Goal: Task Accomplishment & Management: Manage account settings

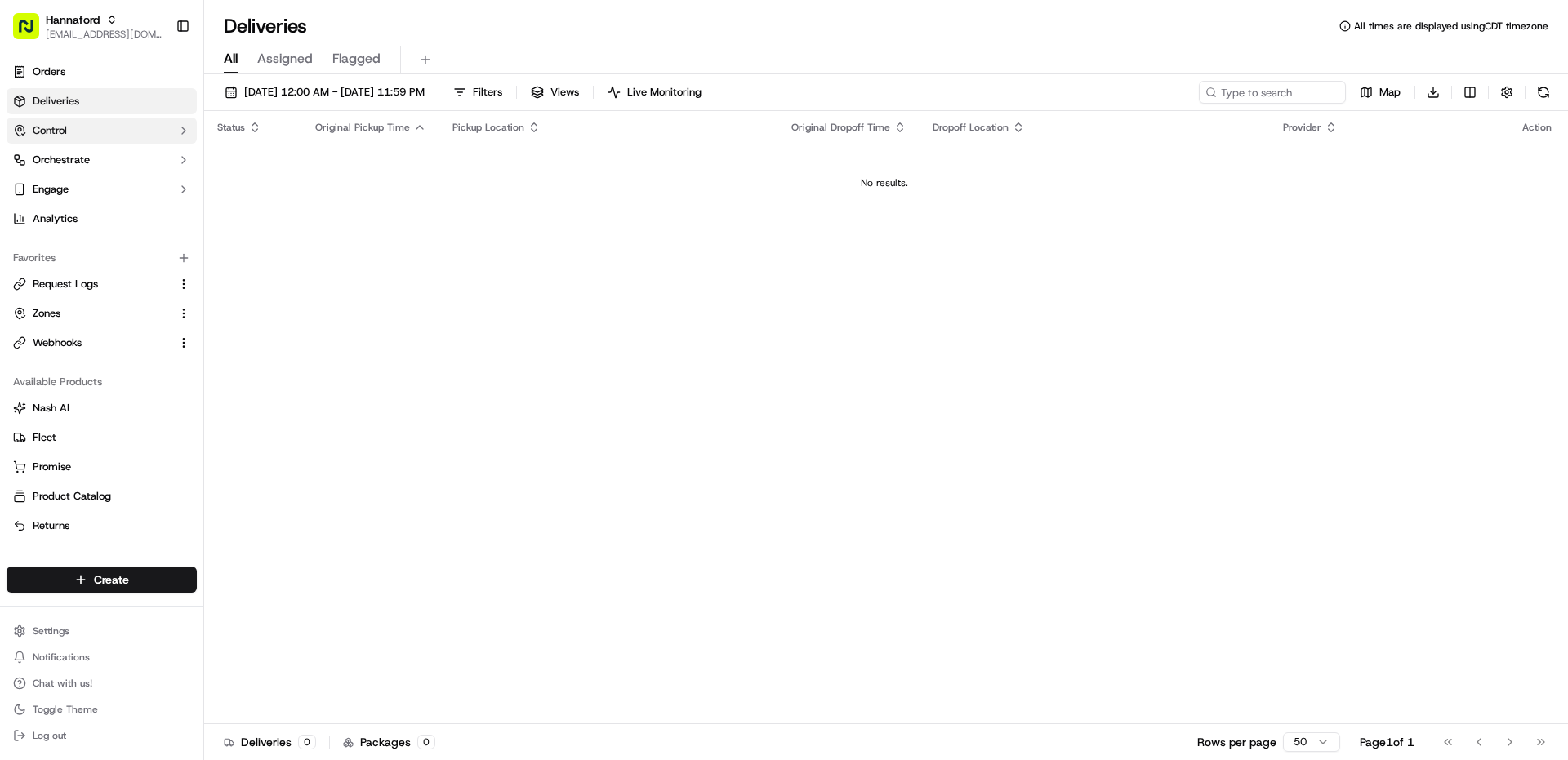
click at [105, 132] on button "Control" at bounding box center [101, 131] width 190 height 26
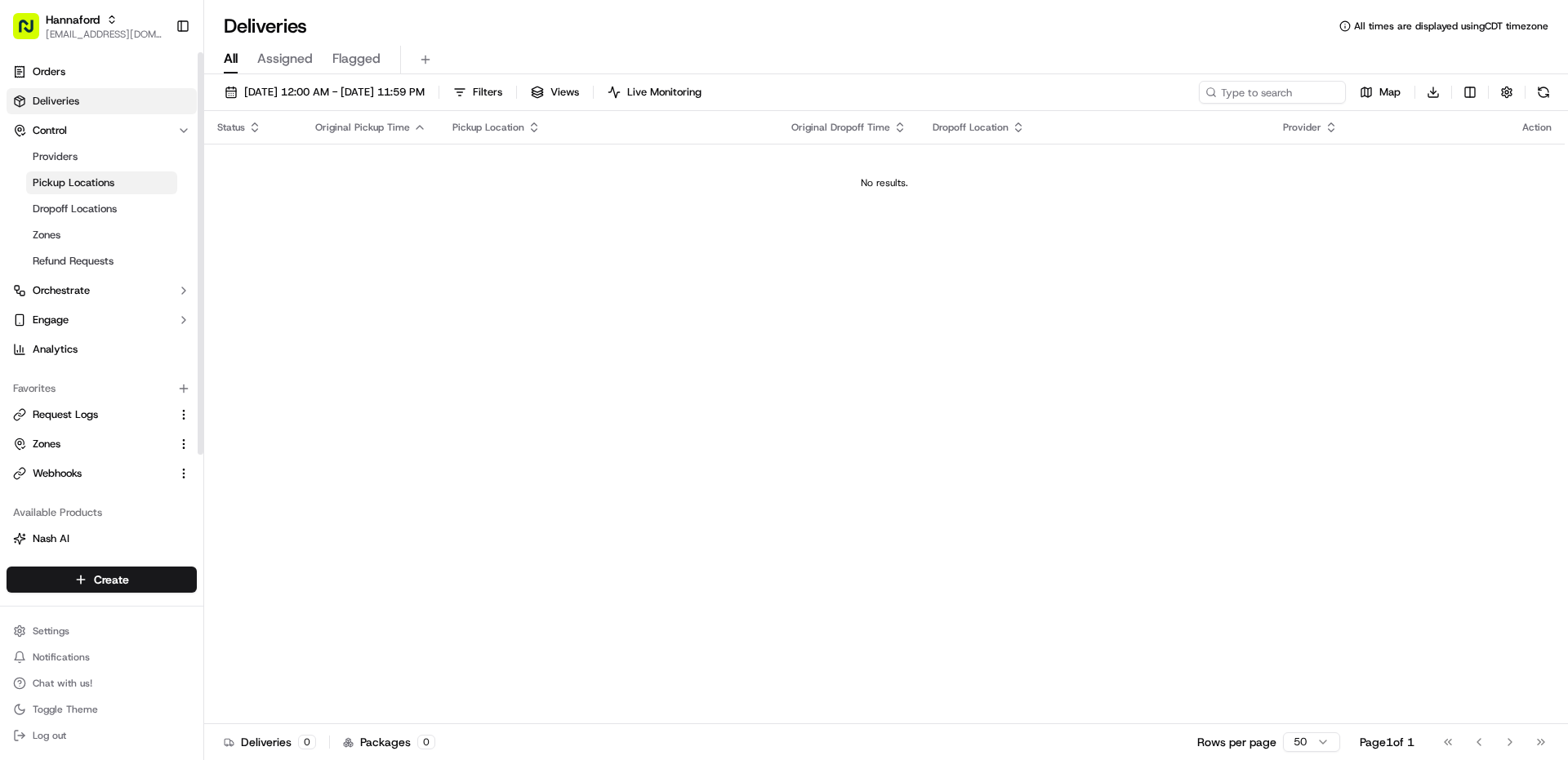
click at [108, 183] on span "Pickup Locations" at bounding box center [73, 183] width 81 height 15
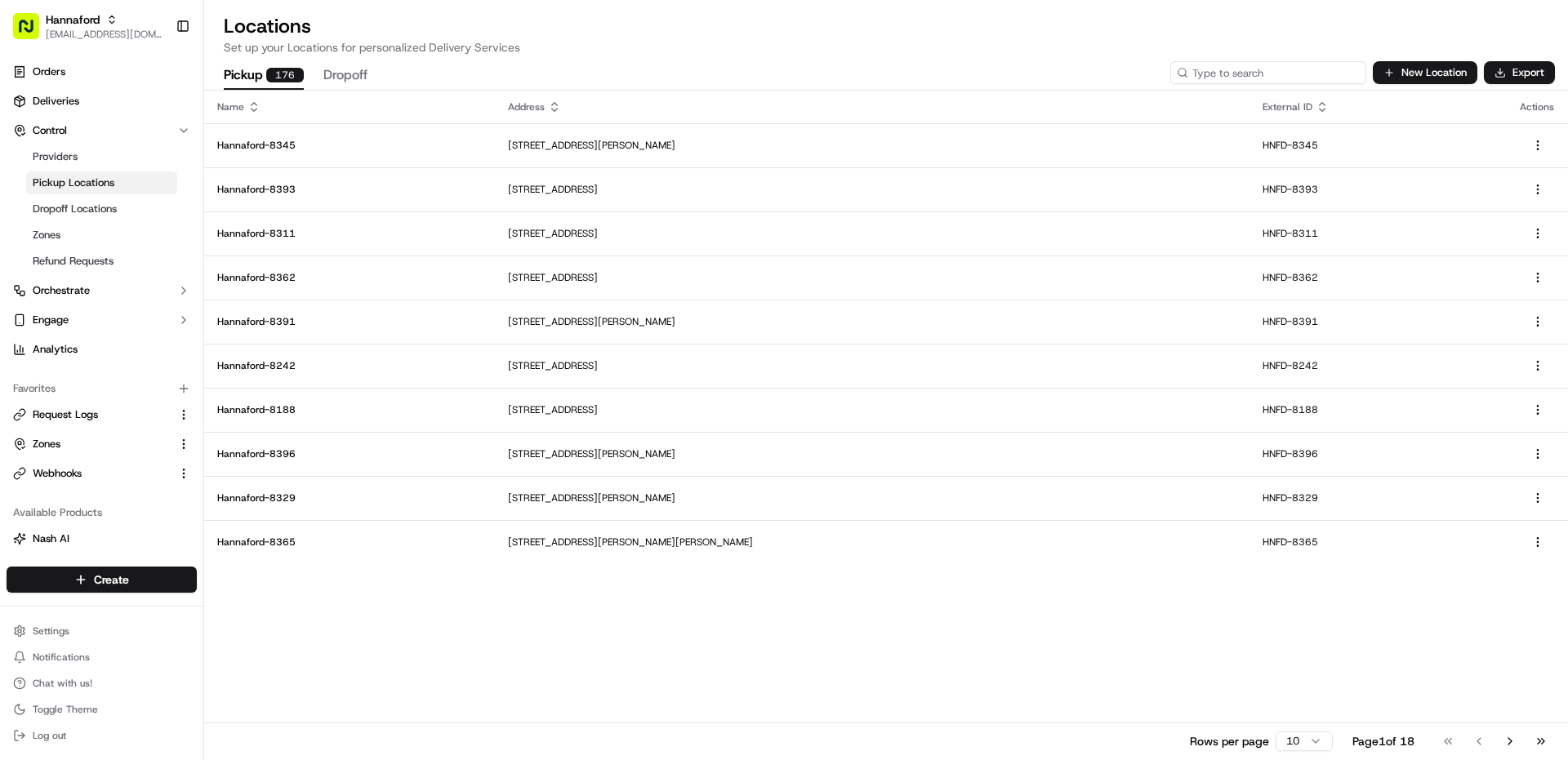
click at [1285, 69] on input at bounding box center [1268, 72] width 196 height 23
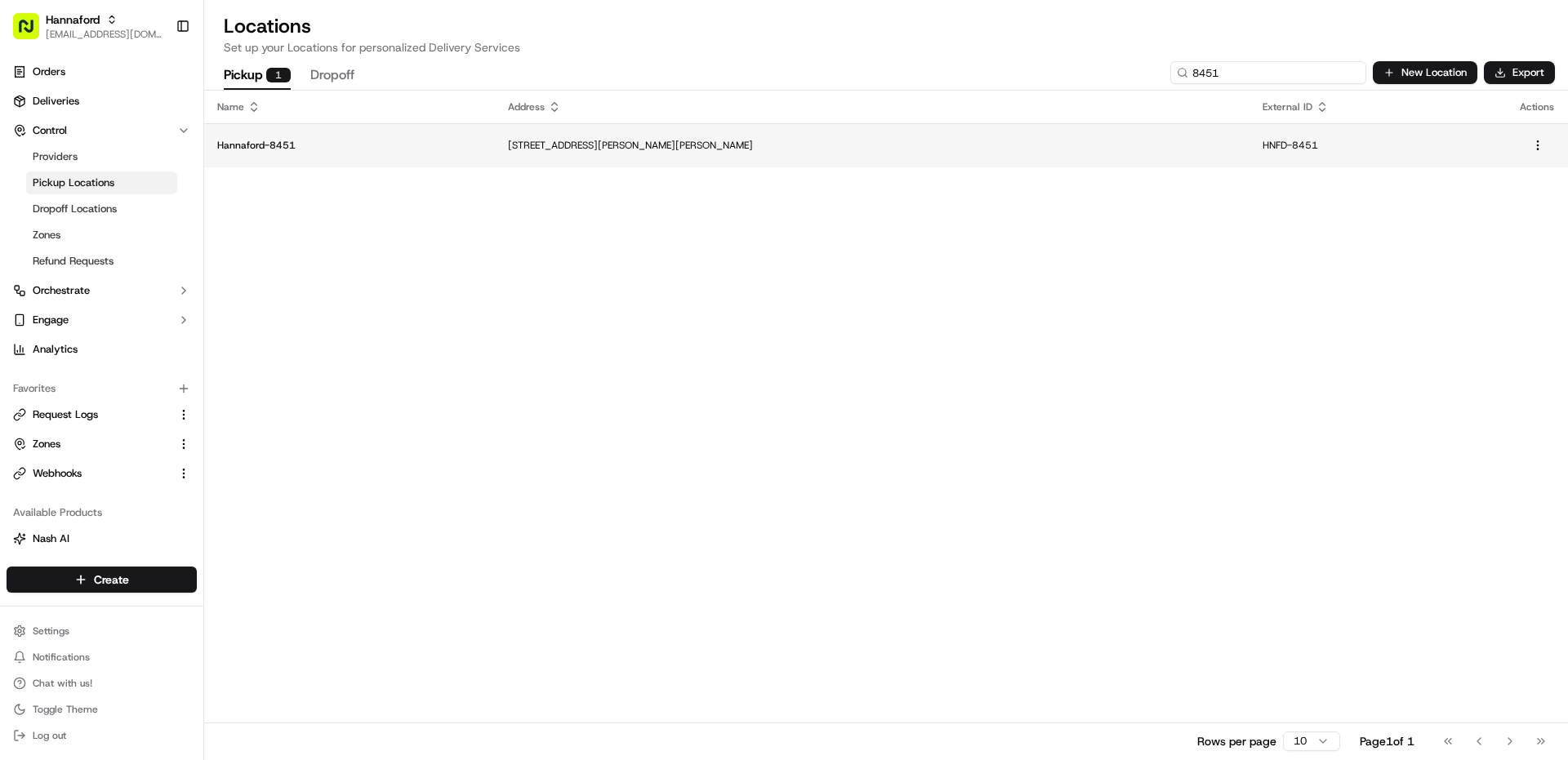
type input "8451"
click at [596, 138] on td "[STREET_ADDRESS][PERSON_NAME][PERSON_NAME]" at bounding box center [872, 146] width 754 height 44
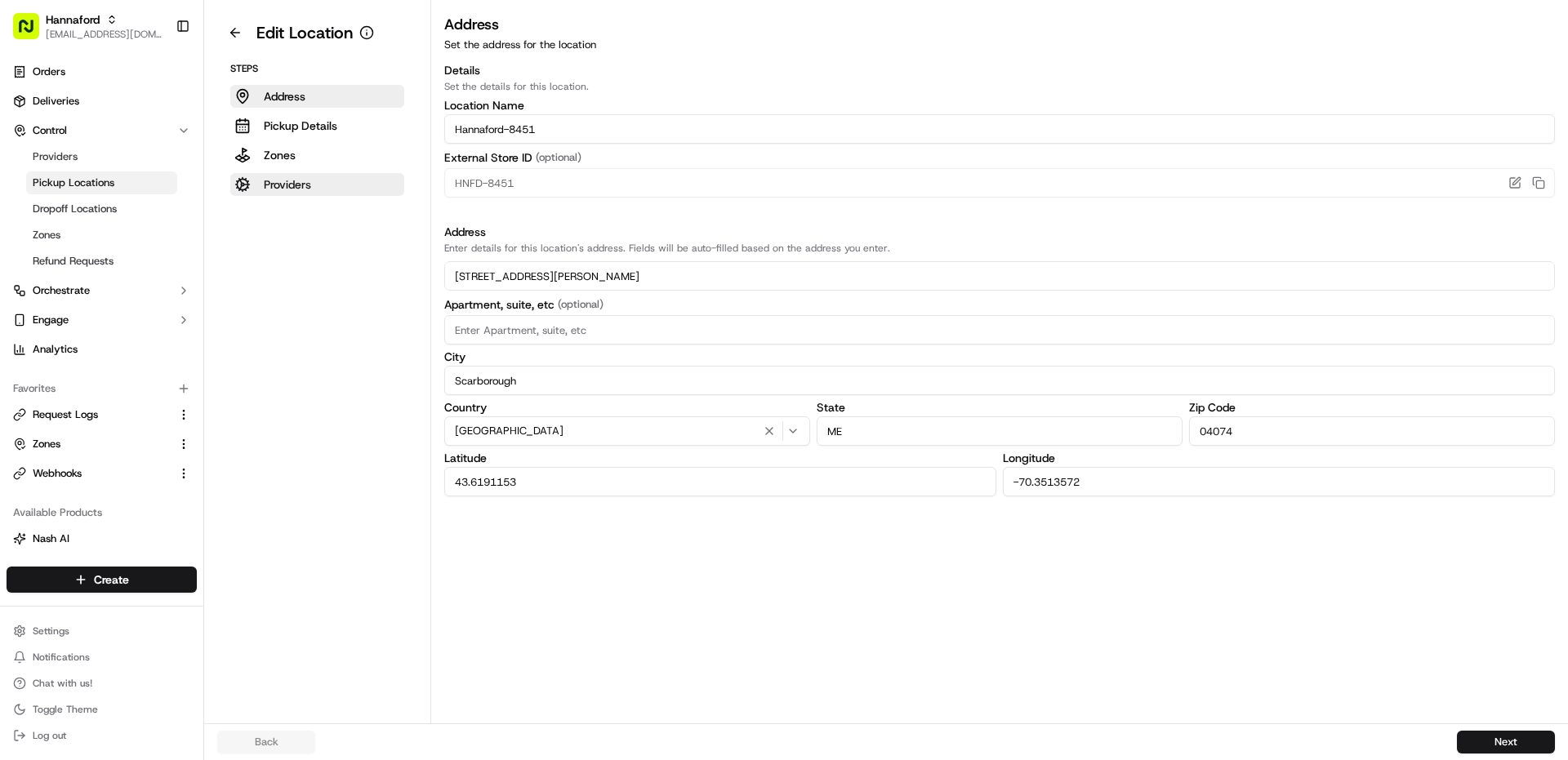
click at [321, 186] on button "Providers" at bounding box center [317, 184] width 174 height 23
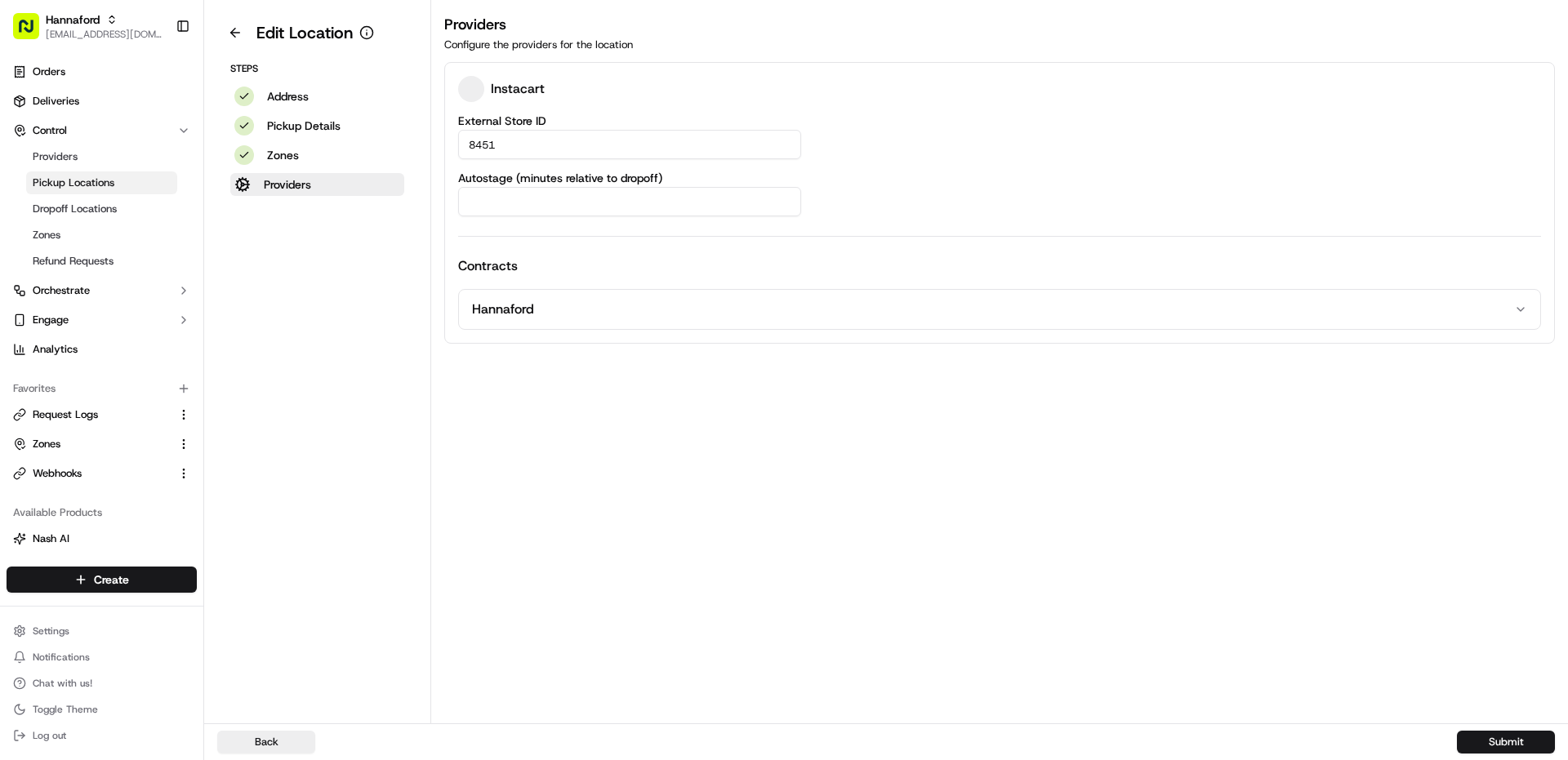
click at [527, 210] on input "Autostage (minutes relative to dropoff)" at bounding box center [629, 202] width 343 height 30
type input "-30"
click at [1514, 743] on button "Submit" at bounding box center [1505, 742] width 98 height 23
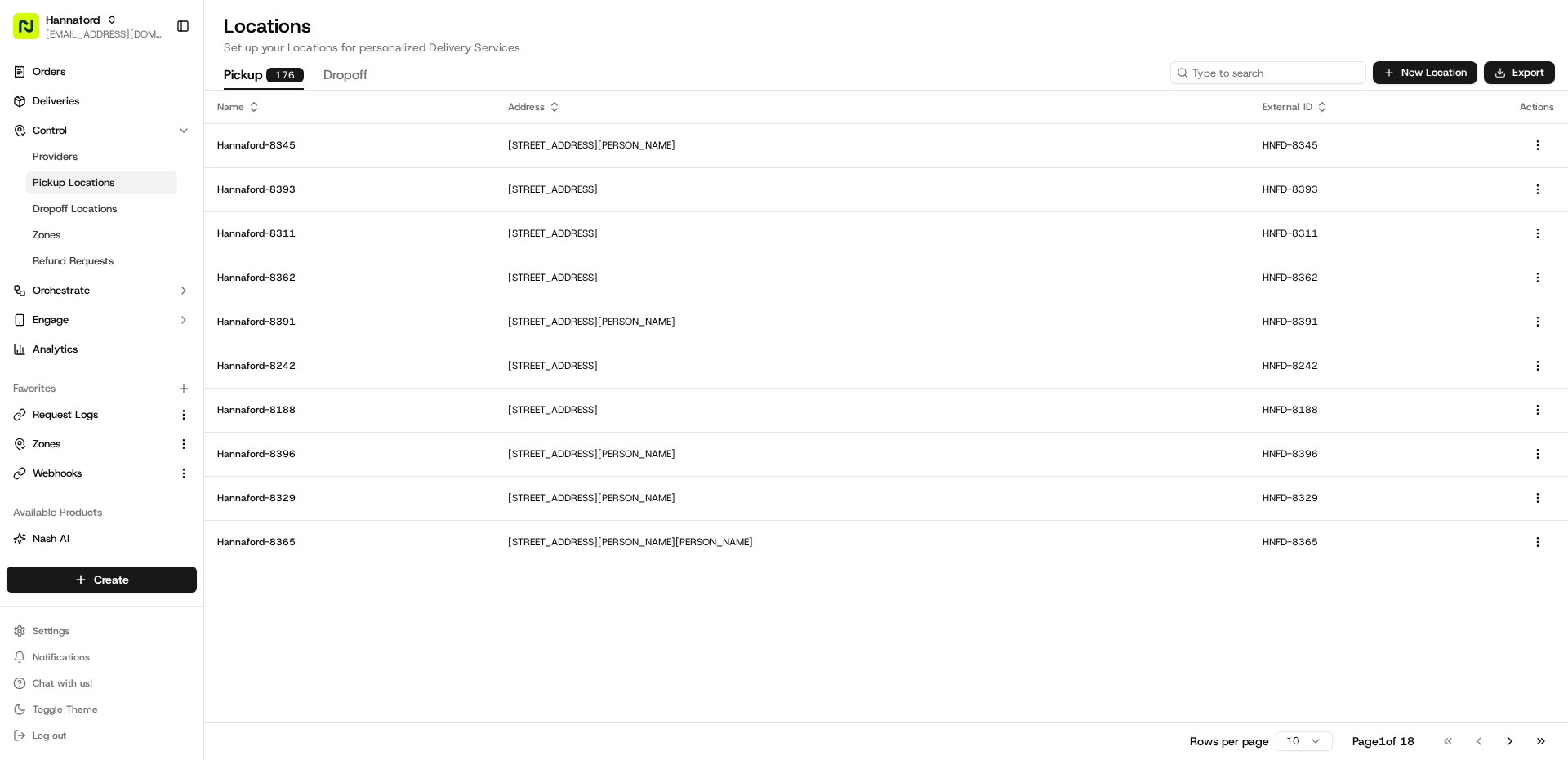
click at [1256, 77] on input at bounding box center [1268, 72] width 196 height 23
type input "8451"
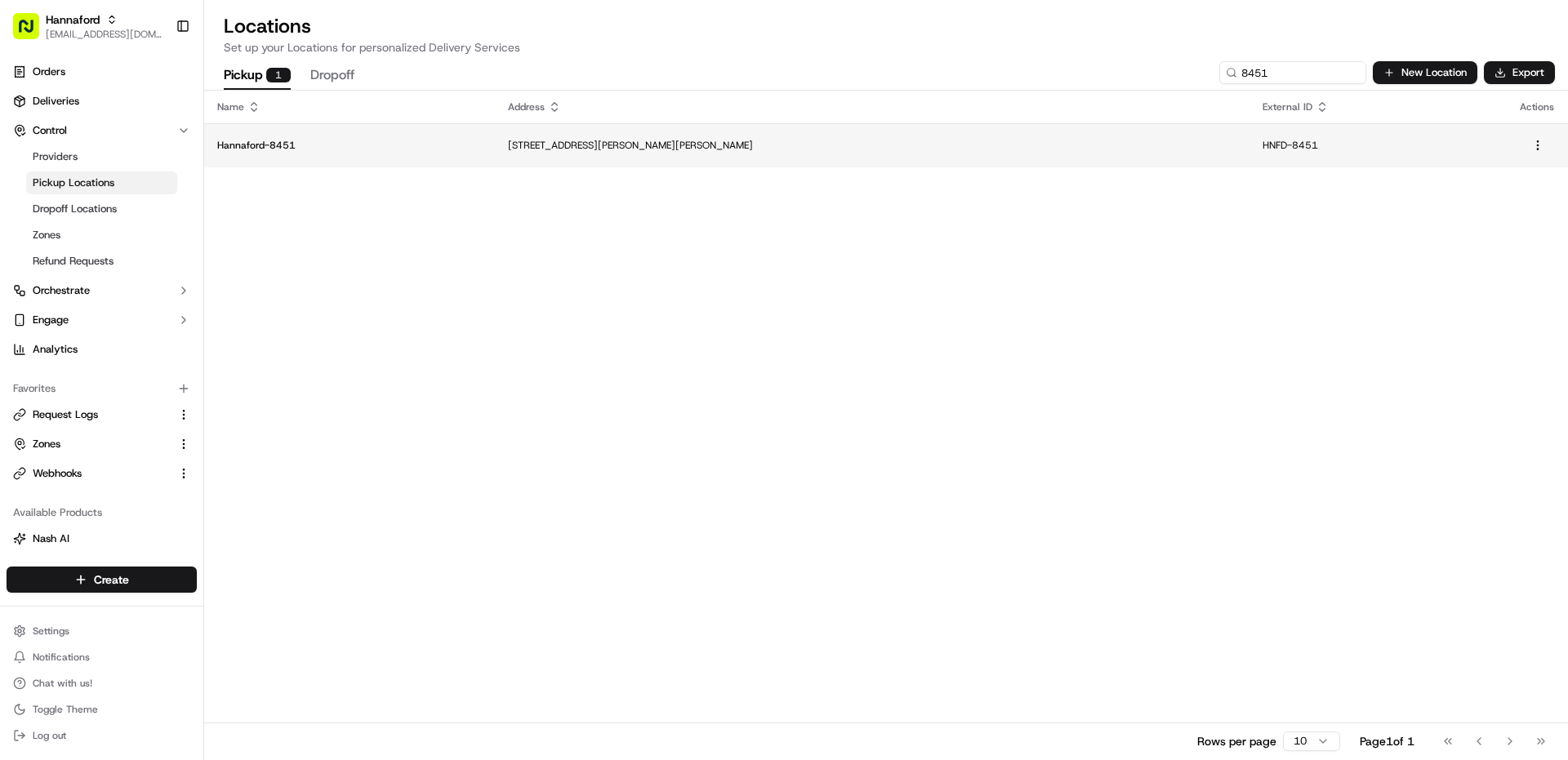
click at [807, 129] on td "[STREET_ADDRESS][PERSON_NAME][PERSON_NAME]" at bounding box center [872, 146] width 754 height 44
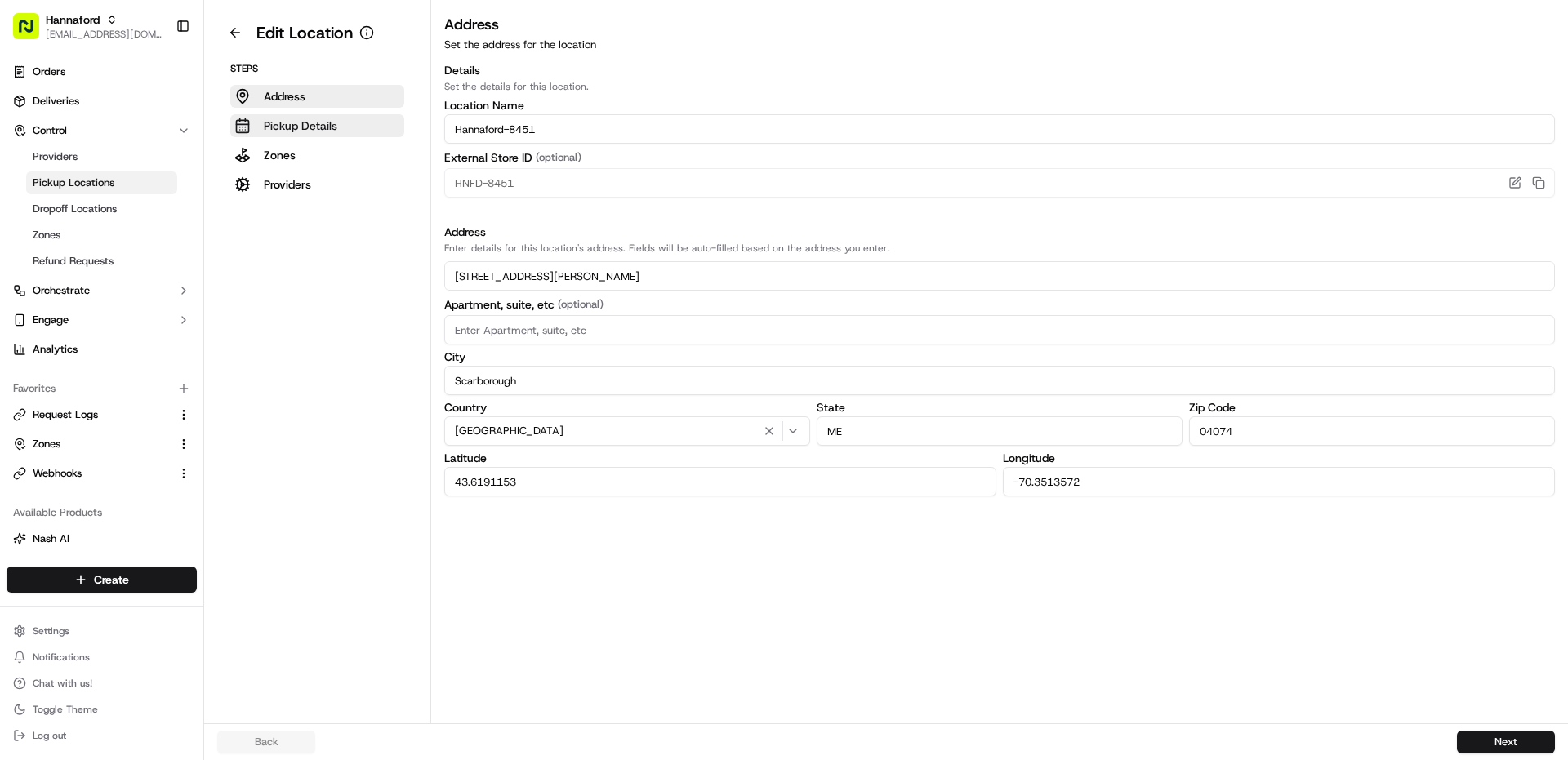
click at [305, 124] on p "Pickup Details" at bounding box center [300, 126] width 73 height 16
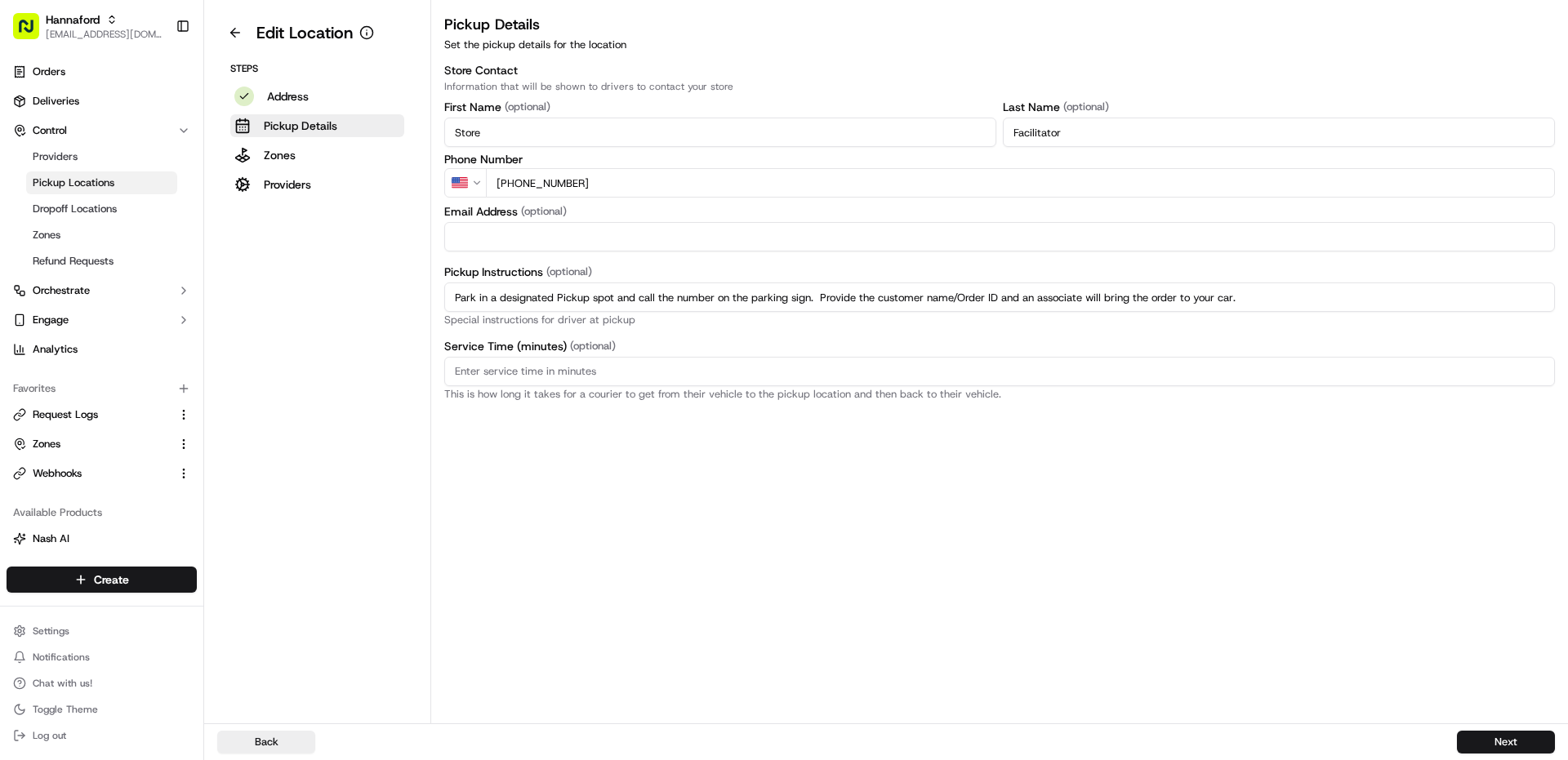
drag, startPoint x: 502, startPoint y: 181, endPoint x: 512, endPoint y: 174, distance: 12.2
click at [512, 174] on input "[PHONE_NUMBER]" at bounding box center [1020, 183] width 1069 height 30
paste input "[PHONE_NUMBER]"
type input "[PHONE_NUMBER]"
click at [1496, 733] on button "Next" at bounding box center [1505, 742] width 98 height 23
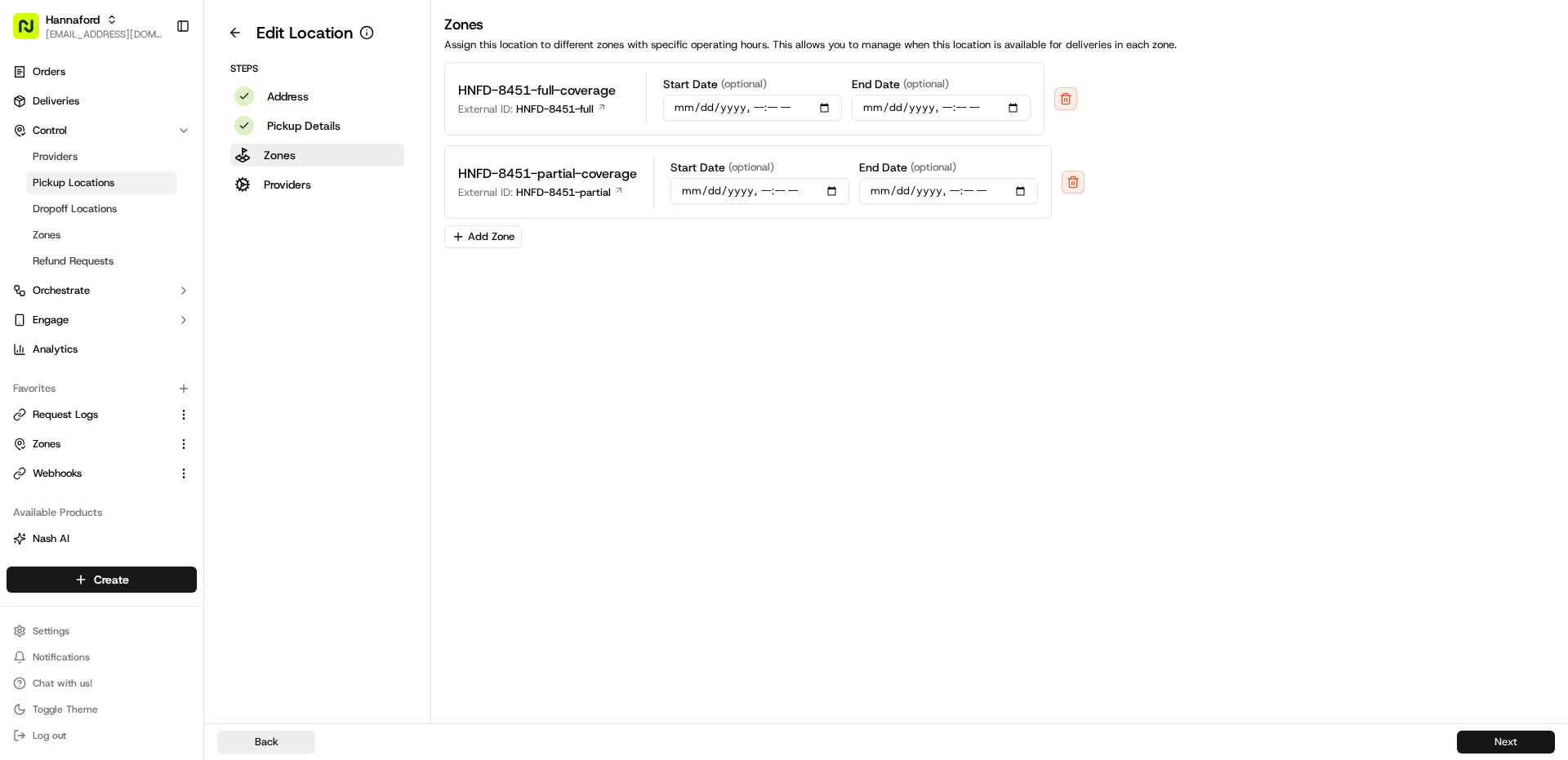
click at [1496, 734] on button "Next" at bounding box center [1505, 742] width 98 height 23
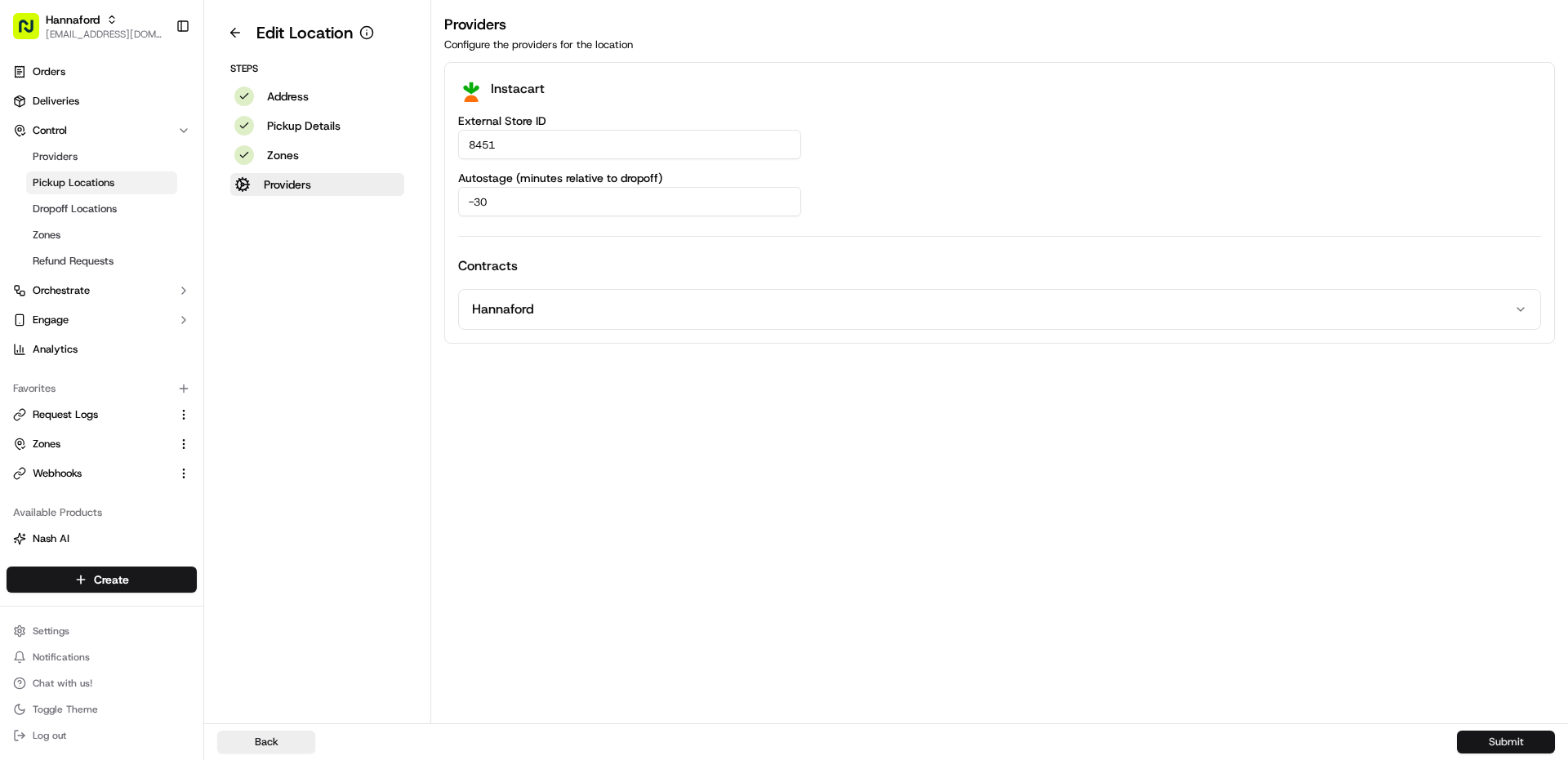
click at [1491, 735] on button "Submit" at bounding box center [1505, 742] width 98 height 23
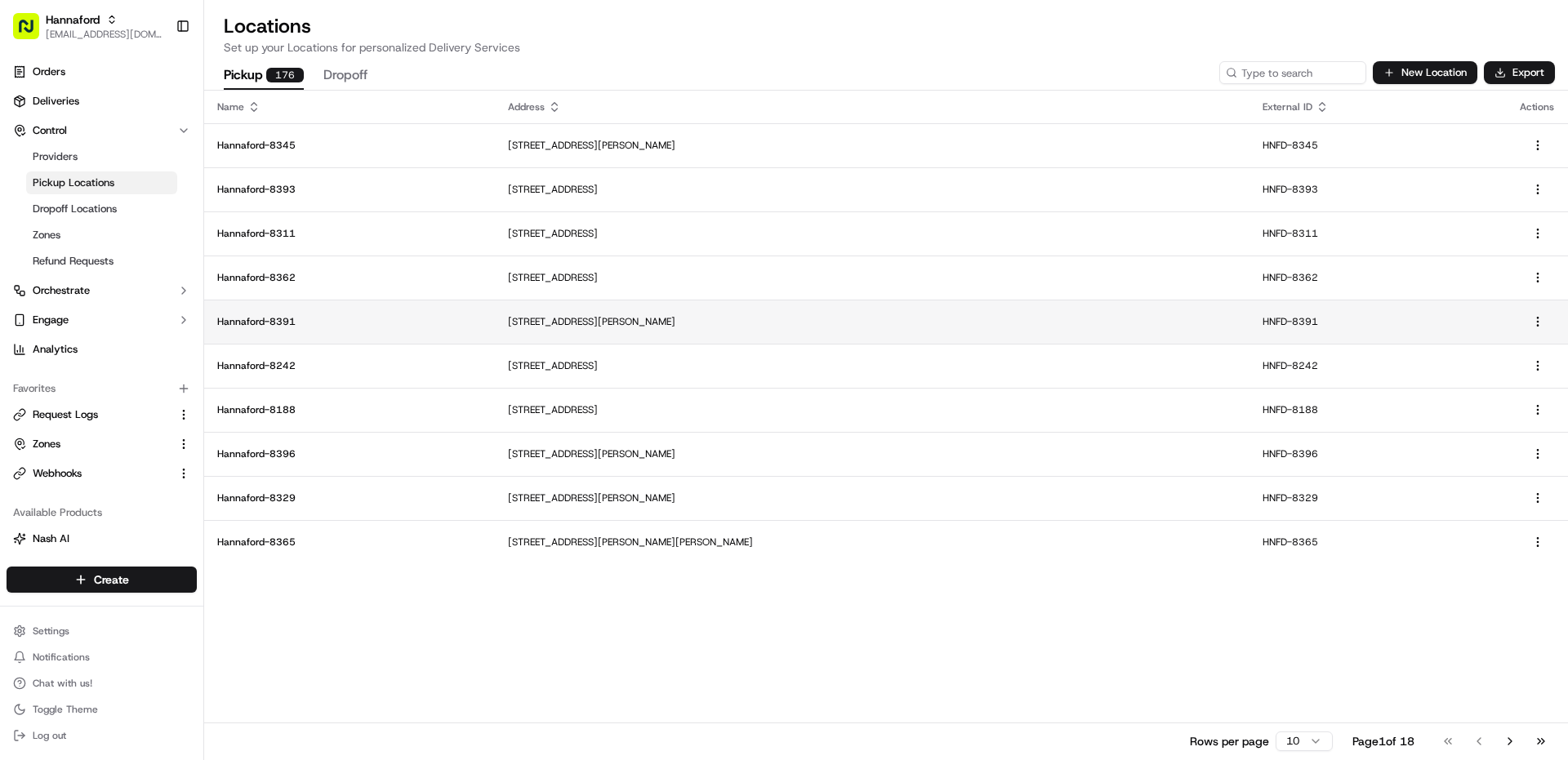
click at [355, 331] on td "Hannaford-8391" at bounding box center [349, 322] width 290 height 44
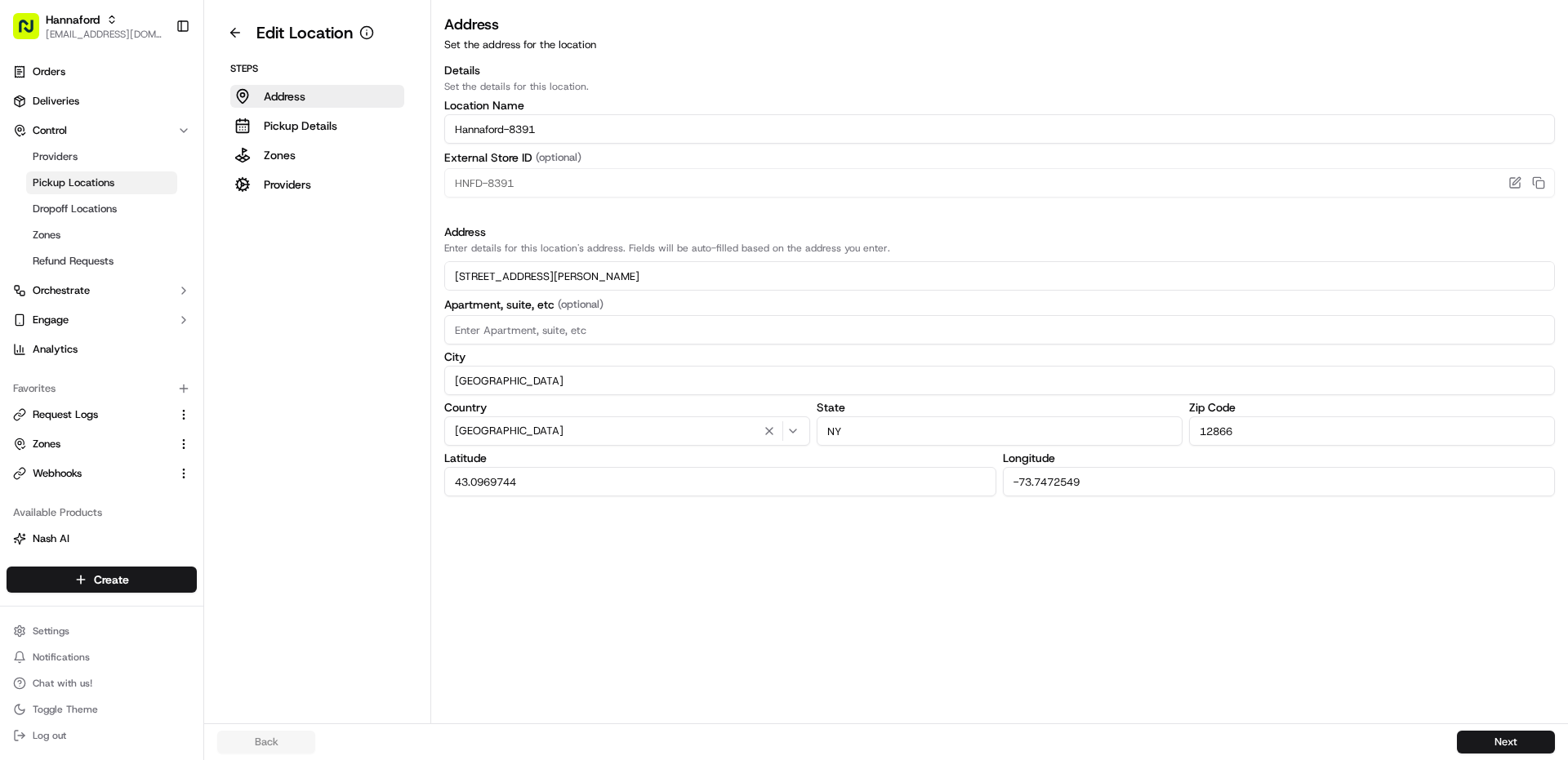
click at [344, 169] on div "Steps Address Pickup Details Zones Providers" at bounding box center [317, 128] width 200 height 134
click at [322, 193] on button "Providers" at bounding box center [317, 184] width 174 height 23
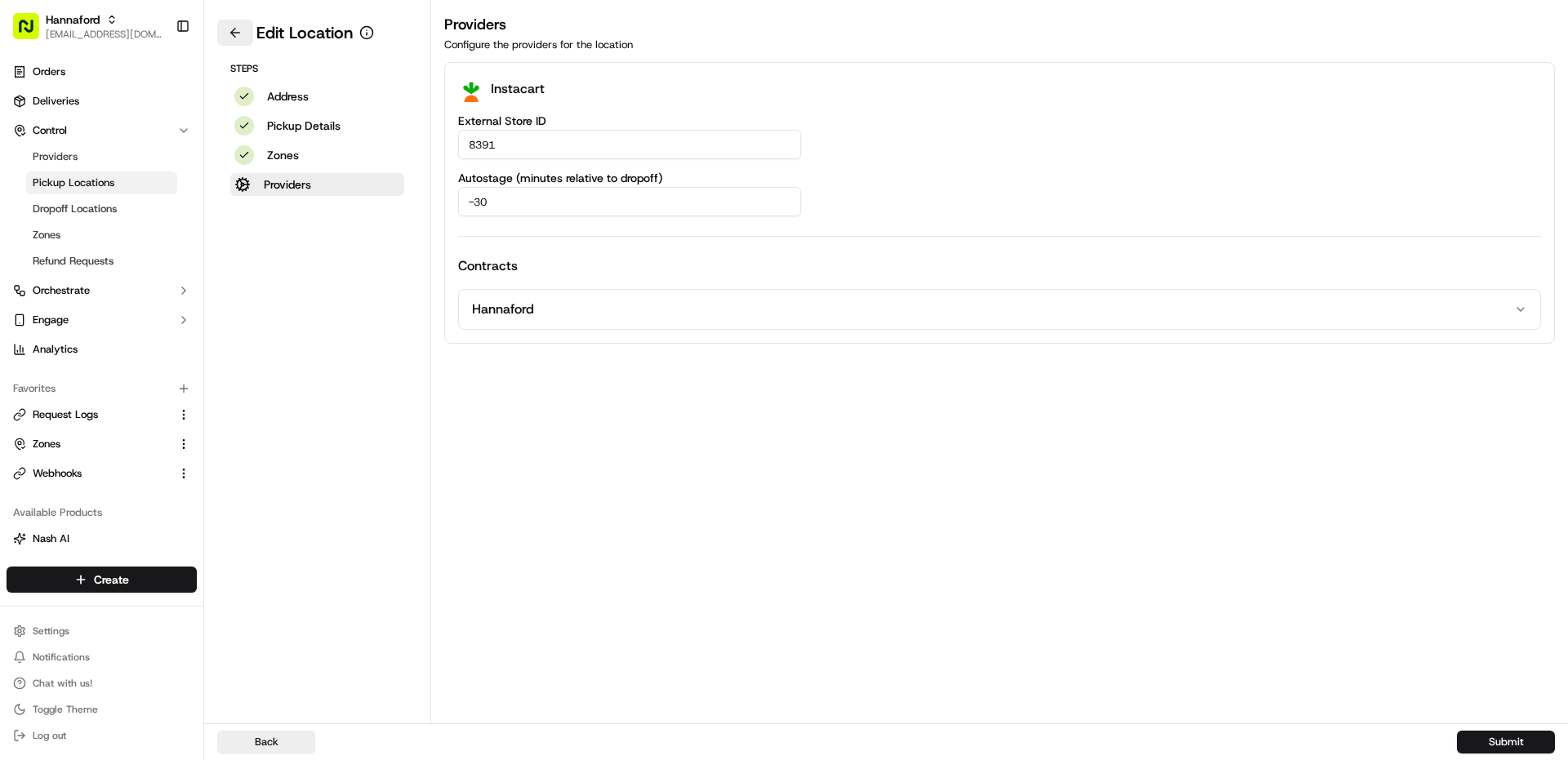
click at [239, 26] on button at bounding box center [235, 33] width 36 height 26
